Goal: Task Accomplishment & Management: Complete application form

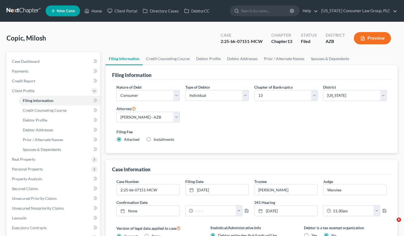
select select "1"
select select "0"
select select "3"
select select "4"
select select "0"
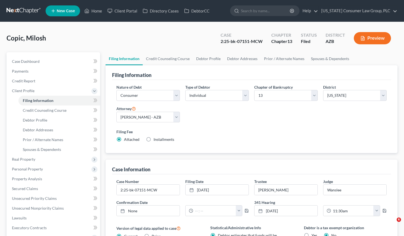
select select "3"
click at [97, 9] on link "Home" at bounding box center [93, 11] width 23 height 10
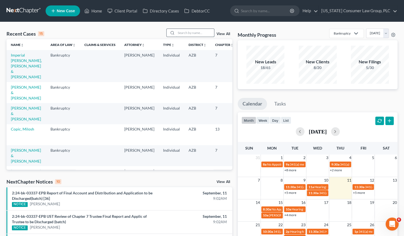
click at [196, 32] on input "search" at bounding box center [195, 33] width 38 height 8
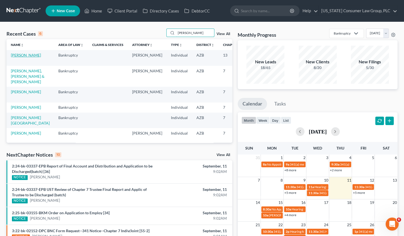
type input "[PERSON_NAME]"
click at [17, 56] on link "[PERSON_NAME]" at bounding box center [26, 55] width 30 height 5
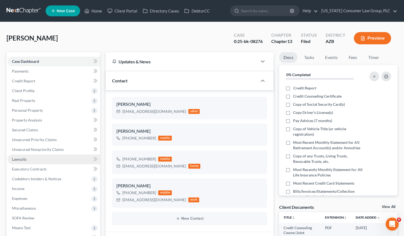
click at [23, 159] on span "Lawsuits" at bounding box center [19, 159] width 15 height 5
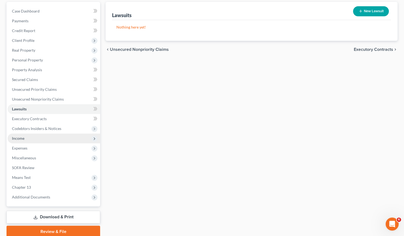
scroll to position [58, 0]
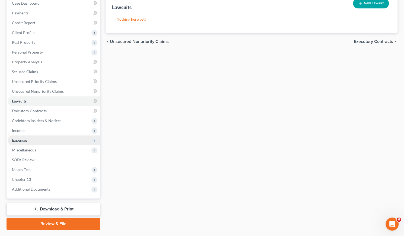
click at [21, 141] on span "Expenses" at bounding box center [19, 140] width 15 height 5
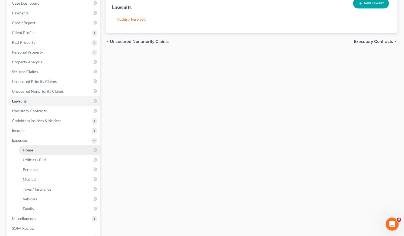
click at [26, 150] on span "Home" at bounding box center [28, 149] width 10 height 5
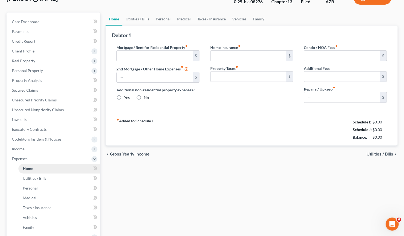
type input "2,300.00"
type input "0.00"
radio input "true"
type input "694.50"
type input "0.00"
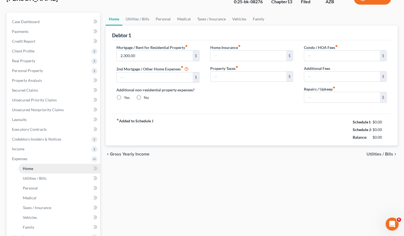
type input "0.00"
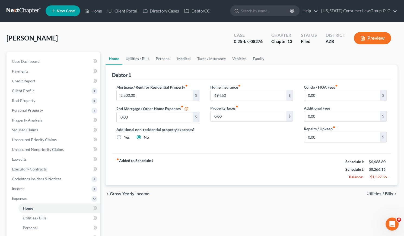
click at [142, 56] on link "Utilities / Bills" at bounding box center [137, 58] width 30 height 13
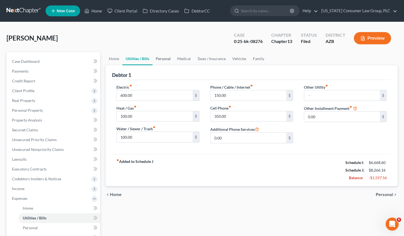
click at [163, 58] on link "Personal" at bounding box center [163, 58] width 21 height 13
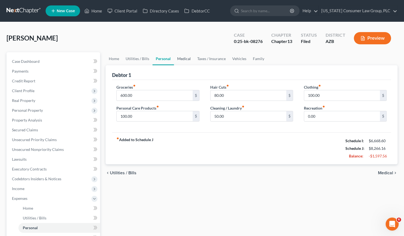
click at [186, 59] on link "Medical" at bounding box center [184, 58] width 20 height 13
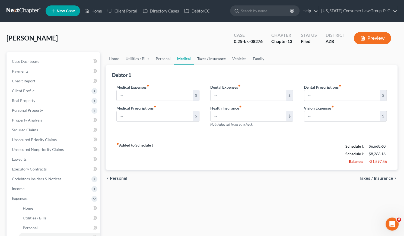
click at [207, 57] on link "Taxes / Insurance" at bounding box center [211, 58] width 35 height 13
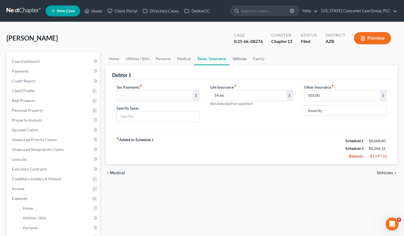
click at [240, 61] on link "Vehicles" at bounding box center [239, 58] width 21 height 13
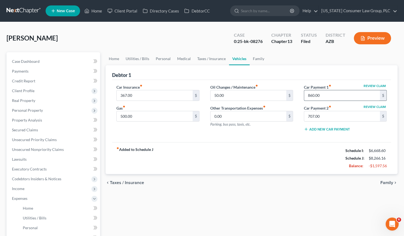
click at [327, 94] on input "860.00" at bounding box center [342, 95] width 76 height 10
click at [326, 114] on input "707.00" at bounding box center [342, 116] width 76 height 10
type input "707.0"
click at [325, 118] on input "707.0" at bounding box center [342, 116] width 76 height 10
click at [254, 60] on link "Family" at bounding box center [259, 58] width 18 height 13
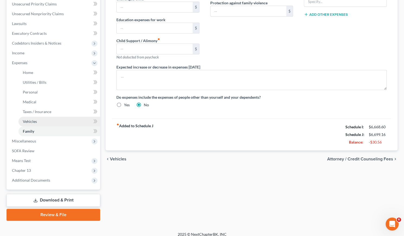
scroll to position [140, 0]
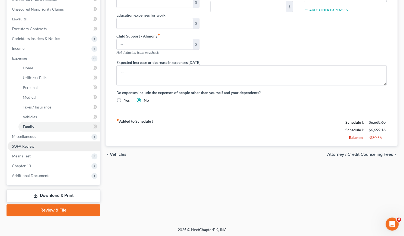
click at [23, 147] on span "SOFA Review" at bounding box center [23, 146] width 23 height 5
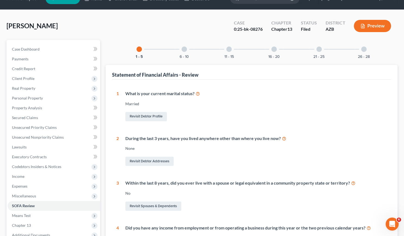
scroll to position [12, 0]
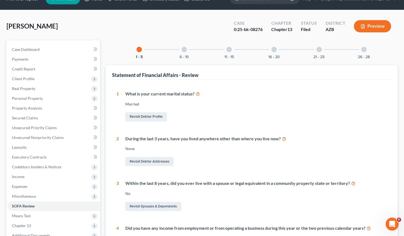
click at [183, 48] on div at bounding box center [184, 49] width 5 height 5
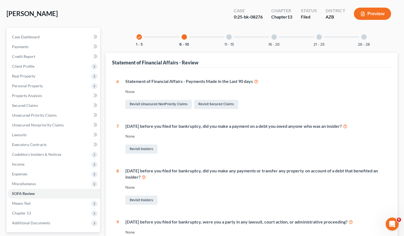
scroll to position [24, 0]
click at [230, 36] on div at bounding box center [228, 36] width 5 height 5
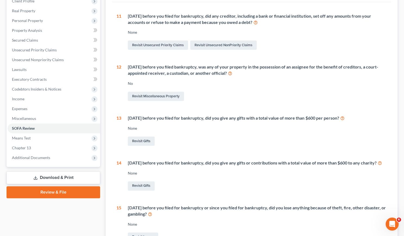
scroll to position [58, 0]
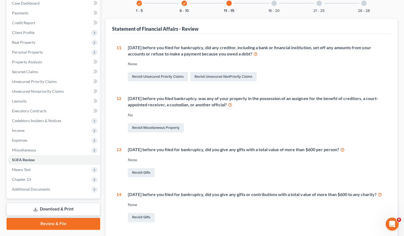
click at [272, 4] on div at bounding box center [273, 3] width 5 height 5
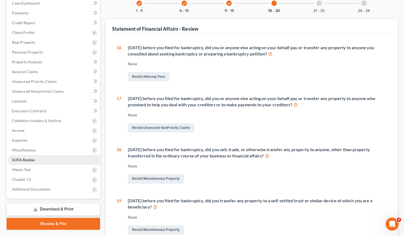
click at [23, 158] on span "SOFA Review" at bounding box center [23, 159] width 23 height 5
click at [23, 148] on span "Miscellaneous" at bounding box center [24, 149] width 24 height 5
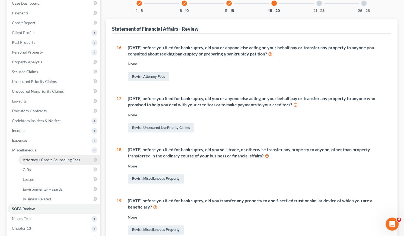
click at [31, 156] on link "Attorney / Credit Counseling Fees" at bounding box center [59, 160] width 82 height 10
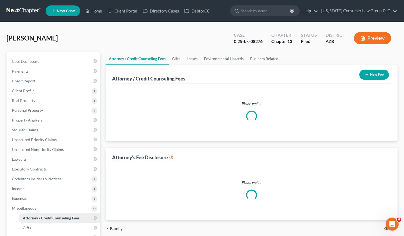
select select "7"
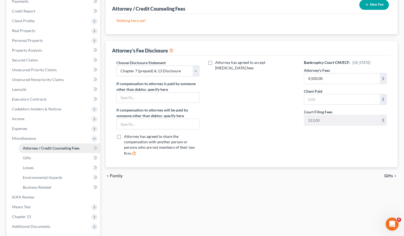
scroll to position [70, 0]
type input "5500"
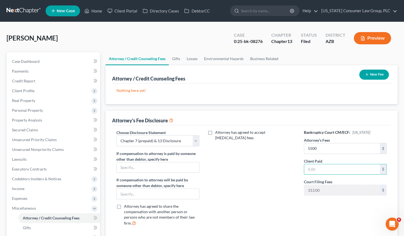
click at [369, 75] on button "New Fee" at bounding box center [374, 74] width 30 height 10
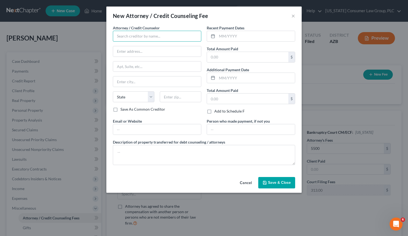
click at [129, 37] on input "text" at bounding box center [157, 36] width 88 height 11
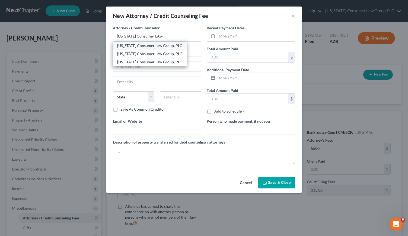
click at [128, 45] on div "[US_STATE] Consumer Law Group, PLC" at bounding box center [149, 45] width 65 height 5
type input "[US_STATE] Consumer Law Group, PLC"
type input "[STREET_ADDRESS][PERSON_NAME]"
type input "[PERSON_NAME]"
select select "3"
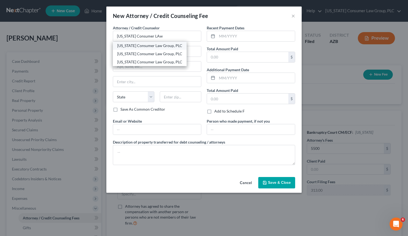
type input "85286"
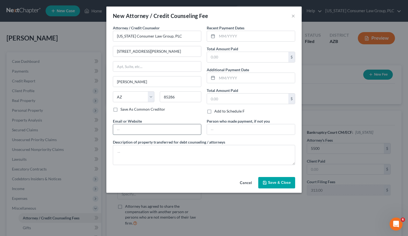
click at [134, 127] on input "text" at bounding box center [157, 129] width 88 height 10
type input "[PERSON_NAME][EMAIL_ADDRESS][DOMAIN_NAME]"
click at [212, 37] on icon at bounding box center [213, 36] width 4 height 4
click at [230, 36] on input "text" at bounding box center [256, 36] width 78 height 10
type input "08/2025"
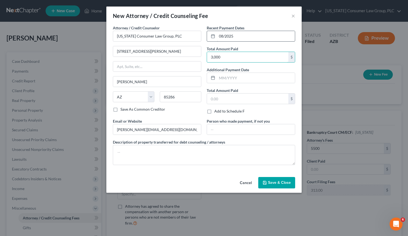
type input "3,000"
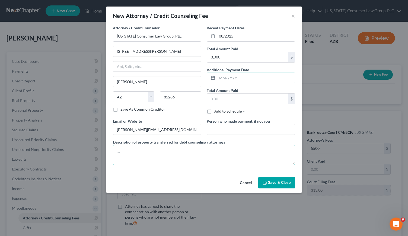
click at [140, 154] on textarea at bounding box center [204, 155] width 182 height 20
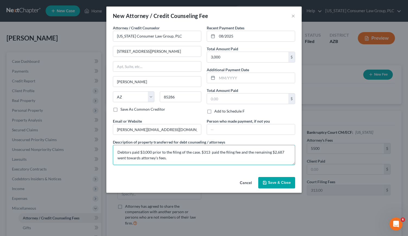
type textarea "Debtors paid $3,000 prior to the filing of the case. $313 paid the filing fee a…"
click at [273, 181] on span "Save & Close" at bounding box center [279, 182] width 23 height 5
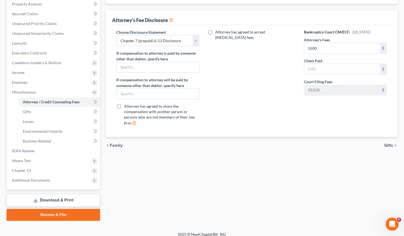
scroll to position [120, 0]
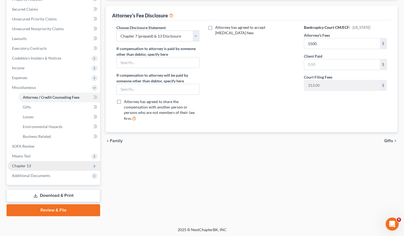
click at [29, 164] on span "Chapter 13" at bounding box center [21, 165] width 19 height 5
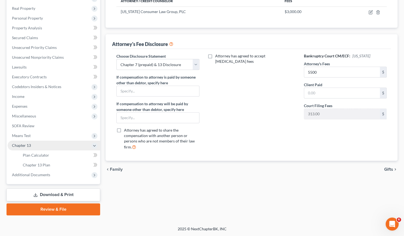
scroll to position [91, 0]
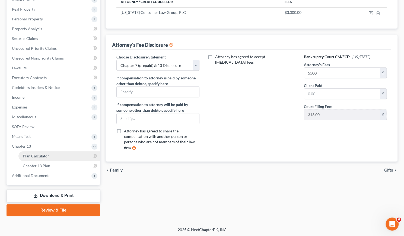
click at [36, 153] on span "Plan Calculator" at bounding box center [36, 155] width 26 height 5
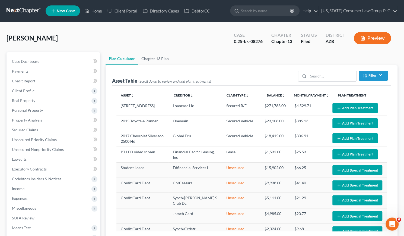
select select "59"
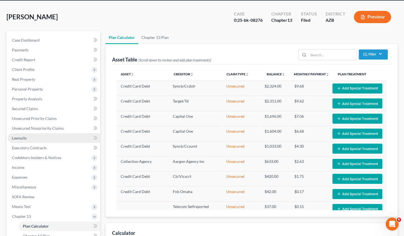
scroll to position [18, 0]
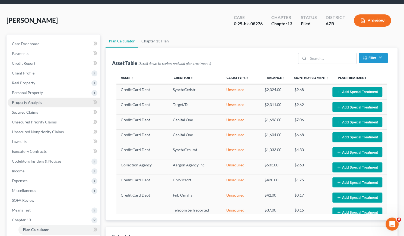
click at [27, 100] on span "Property Analysis" at bounding box center [27, 102] width 30 height 5
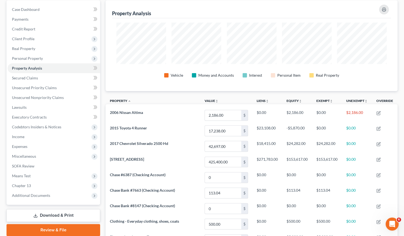
scroll to position [52, 0]
click at [34, 55] on span "Personal Property" at bounding box center [54, 58] width 93 height 10
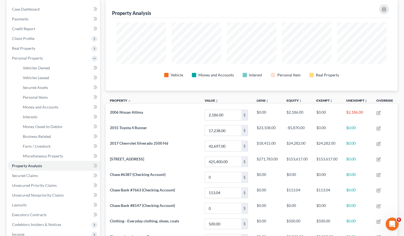
scroll to position [0, 0]
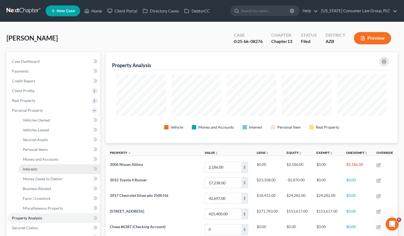
click at [31, 167] on span "Interests" at bounding box center [30, 168] width 15 height 5
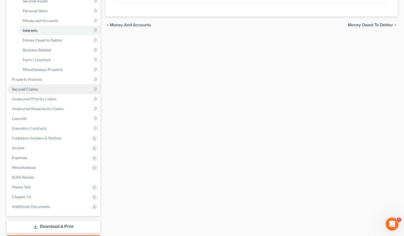
scroll to position [139, 0]
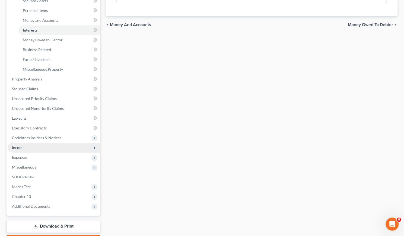
click at [17, 149] on span "Income" at bounding box center [18, 147] width 12 height 5
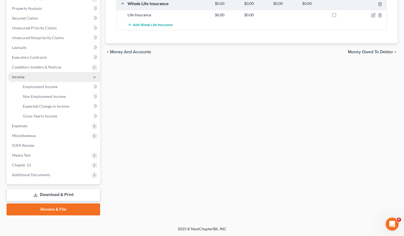
scroll to position [111, 0]
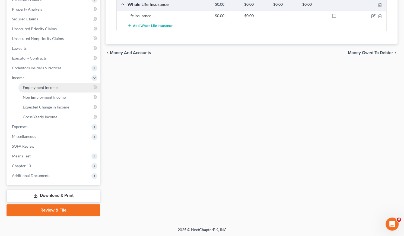
click at [42, 89] on span "Employment Income" at bounding box center [40, 87] width 35 height 5
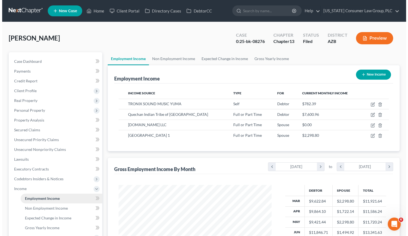
scroll to position [97, 164]
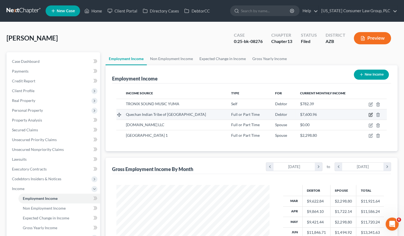
click at [370, 114] on icon "button" at bounding box center [371, 114] width 4 height 4
select select "0"
select select "3"
select select "1"
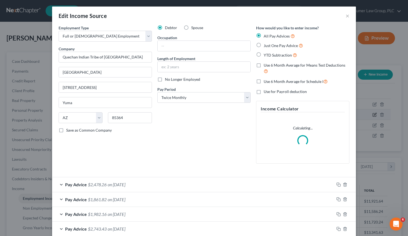
scroll to position [97, 166]
click at [174, 185] on div "Pay Advice $2,478.26 on [DATE]" at bounding box center [193, 184] width 282 height 14
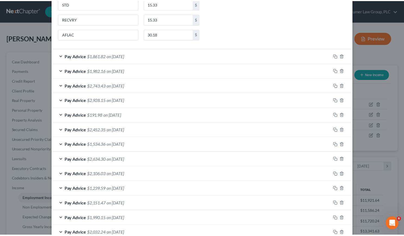
scroll to position [390, 0]
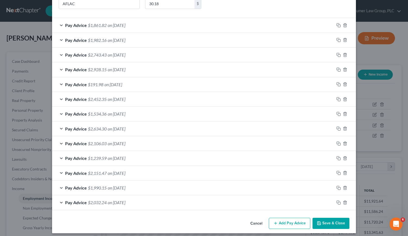
click at [34, 104] on div "Edit Income Source × Employment Type * Select Full or [DEMOGRAPHIC_DATA] Employ…" at bounding box center [204, 118] width 408 height 236
click at [320, 217] on button "Save & Close" at bounding box center [331, 222] width 37 height 11
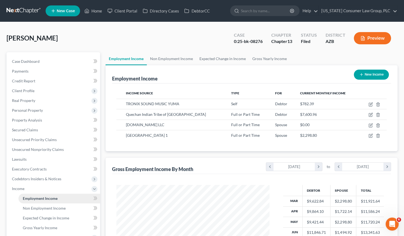
scroll to position [106, 0]
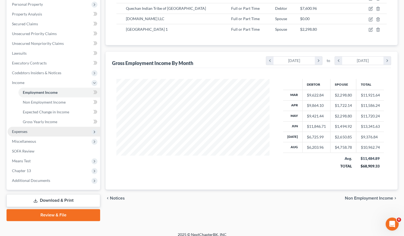
click at [19, 132] on span "Expenses" at bounding box center [19, 131] width 15 height 5
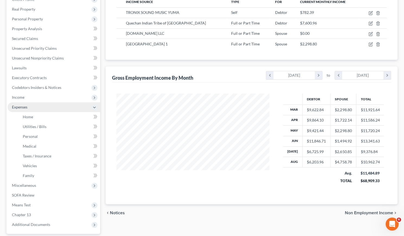
scroll to position [105, 0]
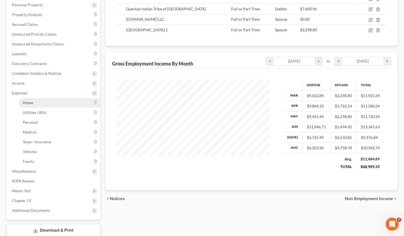
click at [25, 107] on link "Home" at bounding box center [59, 103] width 82 height 10
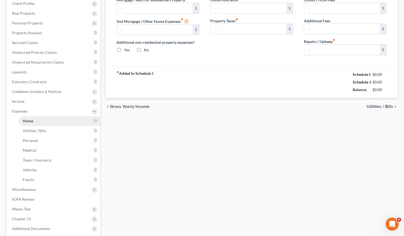
type input "2,300.00"
type input "0.00"
radio input "true"
type input "694.50"
type input "0.00"
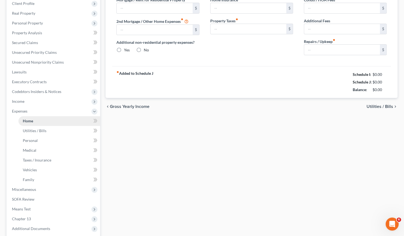
type input "0.00"
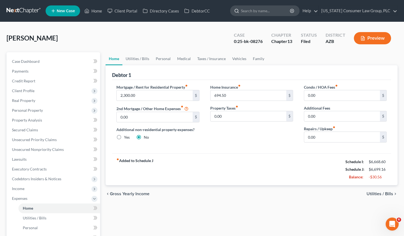
click at [272, 13] on input "search" at bounding box center [266, 11] width 50 height 10
type input "[PERSON_NAME]"
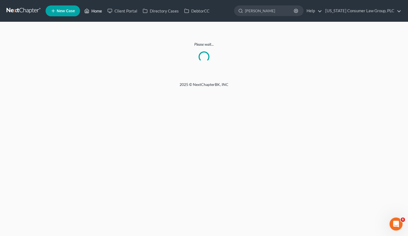
click at [89, 11] on icon at bounding box center [87, 11] width 4 height 4
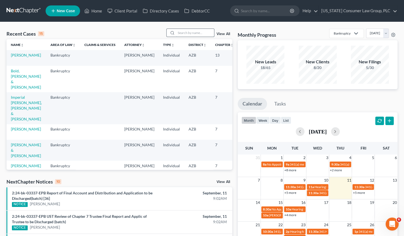
click at [192, 33] on input "search" at bounding box center [195, 33] width 38 height 8
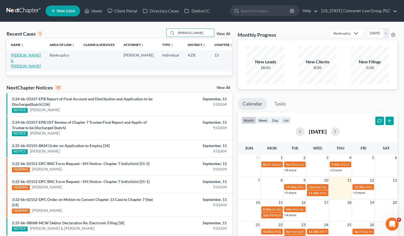
type input "[PERSON_NAME]"
click at [13, 61] on link "[PERSON_NAME] & [PERSON_NAME]" at bounding box center [26, 60] width 30 height 15
select select "6"
